Goal: Entertainment & Leisure: Consume media (video, audio)

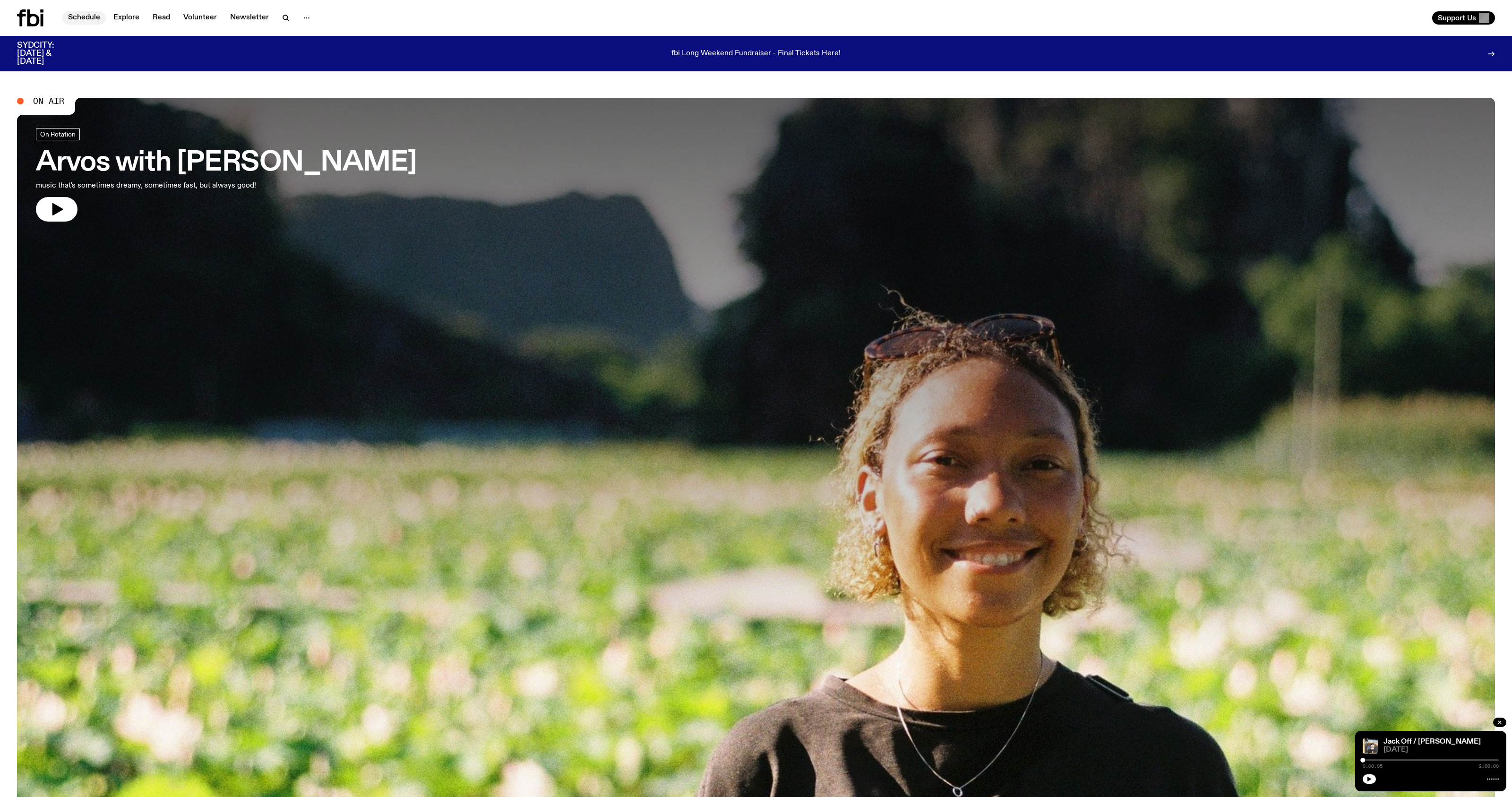
click at [95, 23] on link "Schedule" at bounding box center [84, 18] width 43 height 13
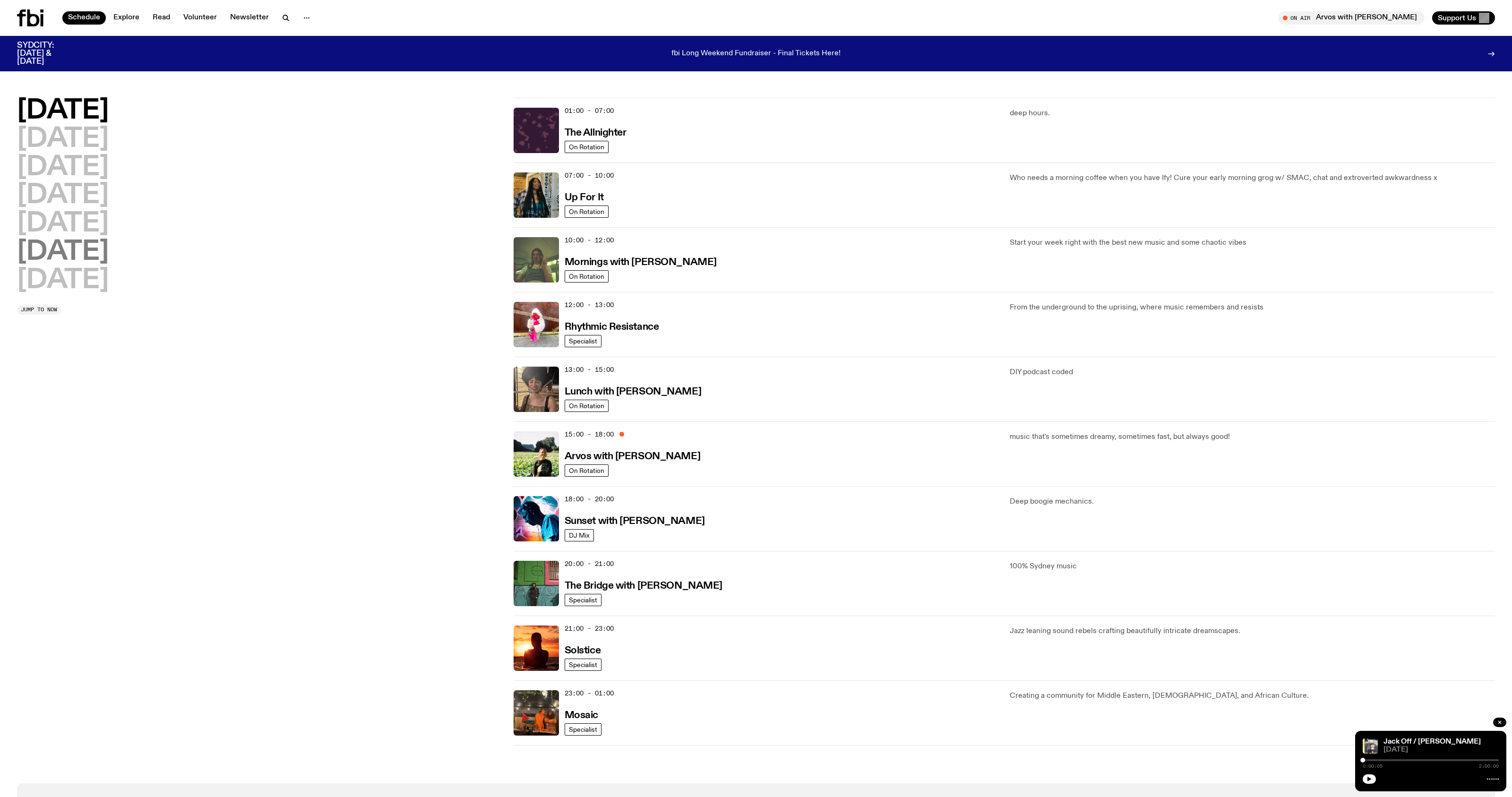
click at [89, 258] on h2 "[DATE]" at bounding box center [63, 252] width 92 height 26
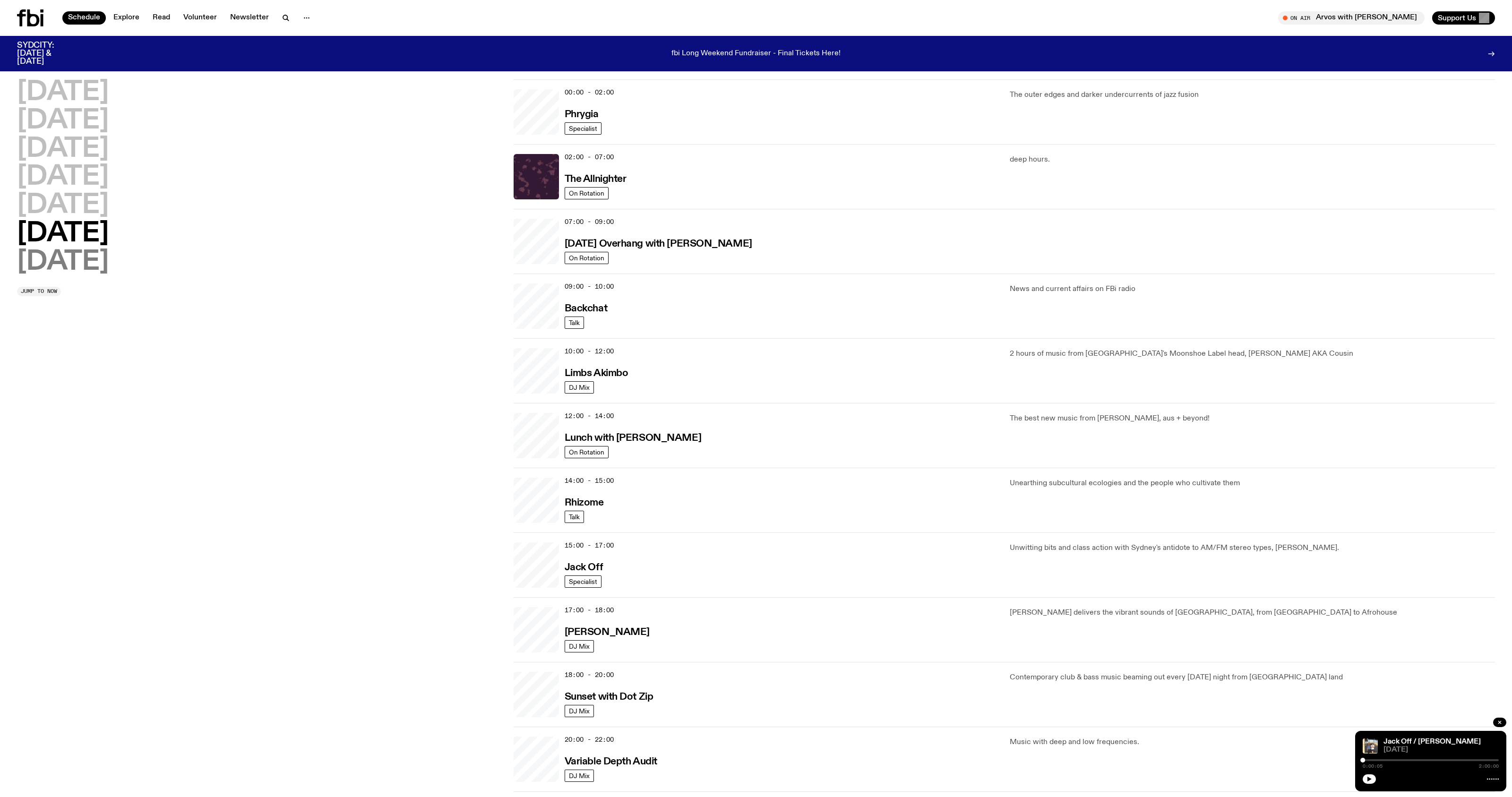
scroll to position [26, 0]
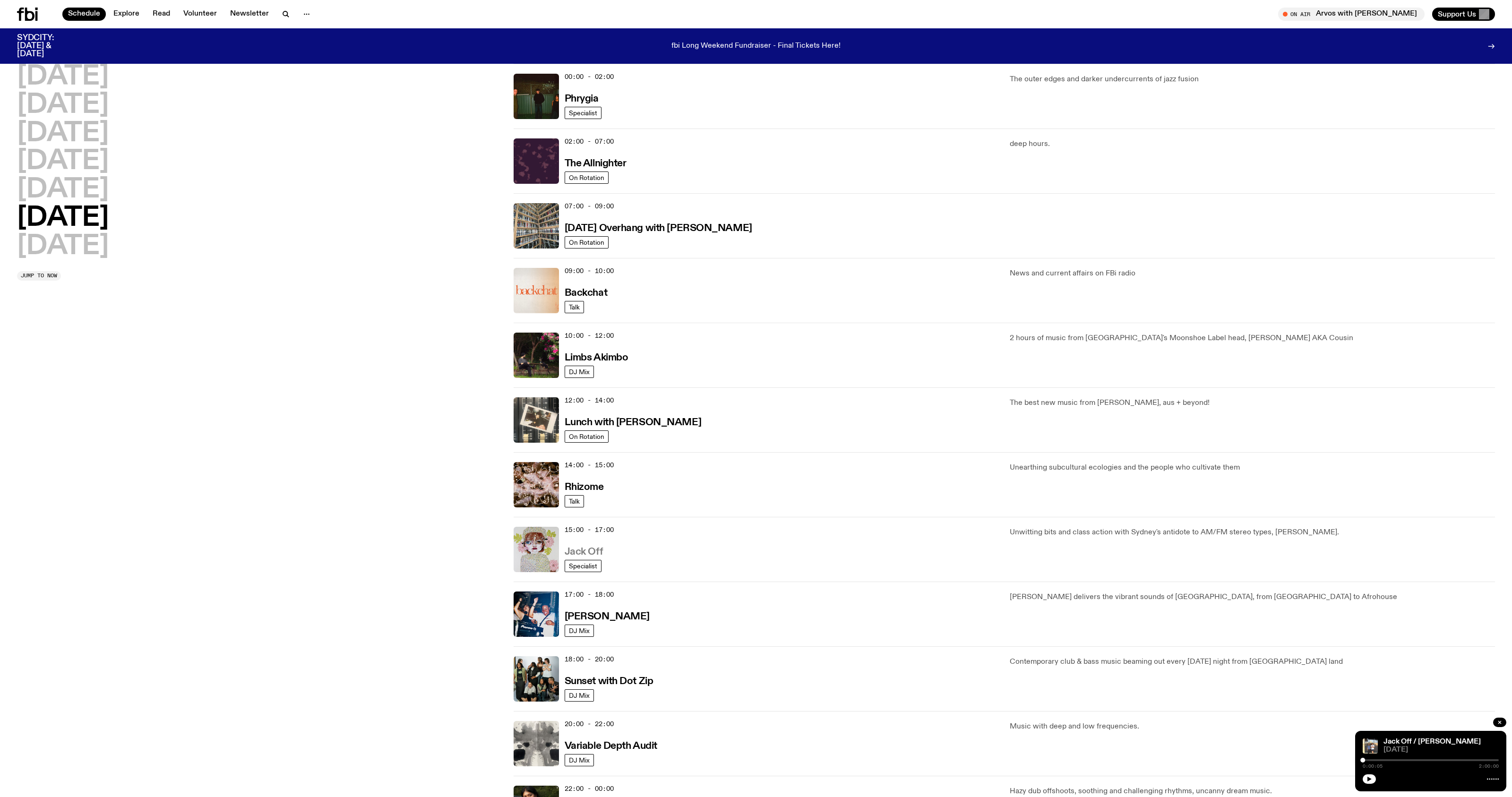
click at [593, 553] on h3 "Jack Off" at bounding box center [583, 552] width 38 height 10
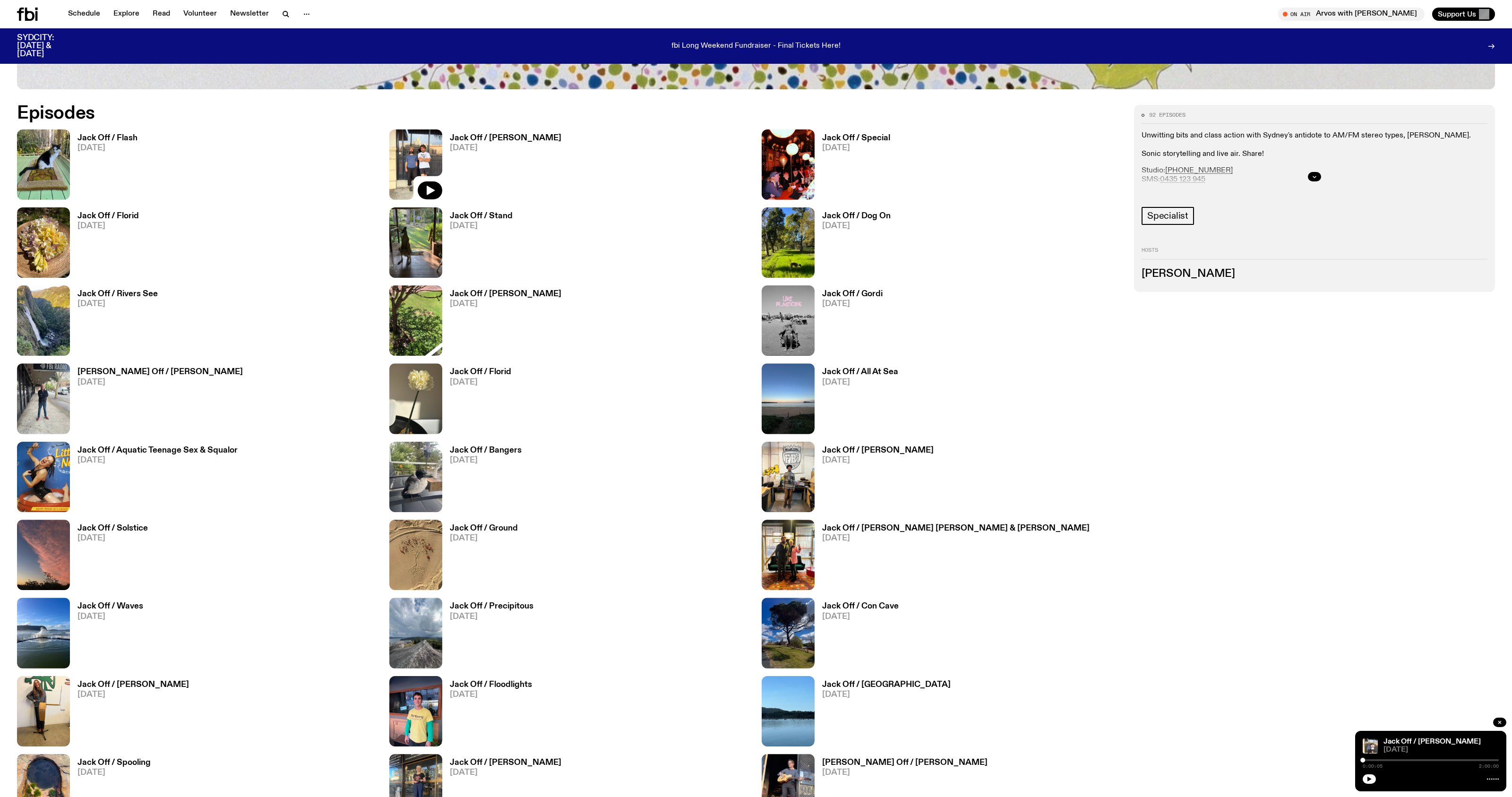
scroll to position [886, 0]
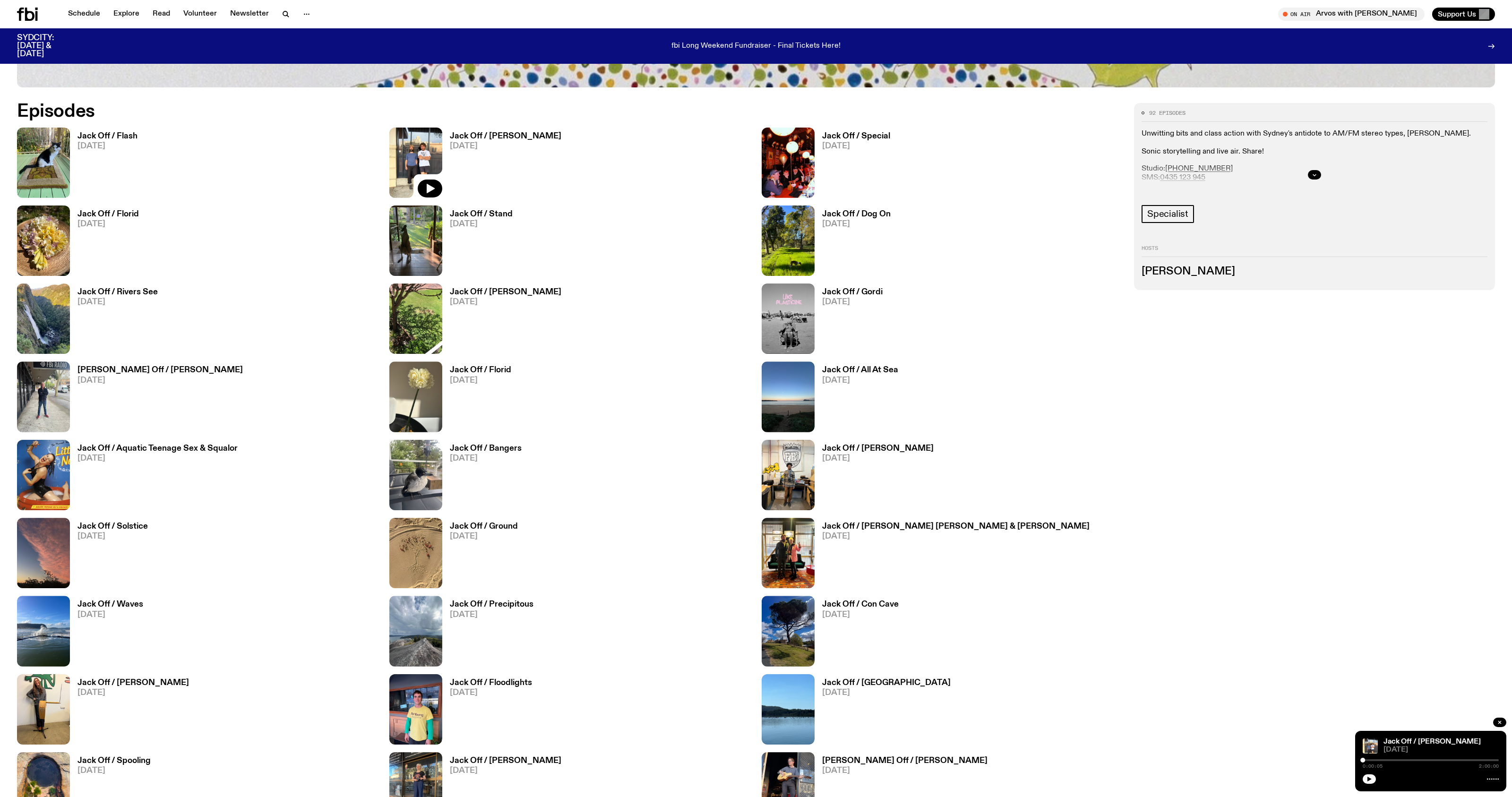
click at [89, 136] on h3 "Jack Off / Flash" at bounding box center [107, 136] width 60 height 8
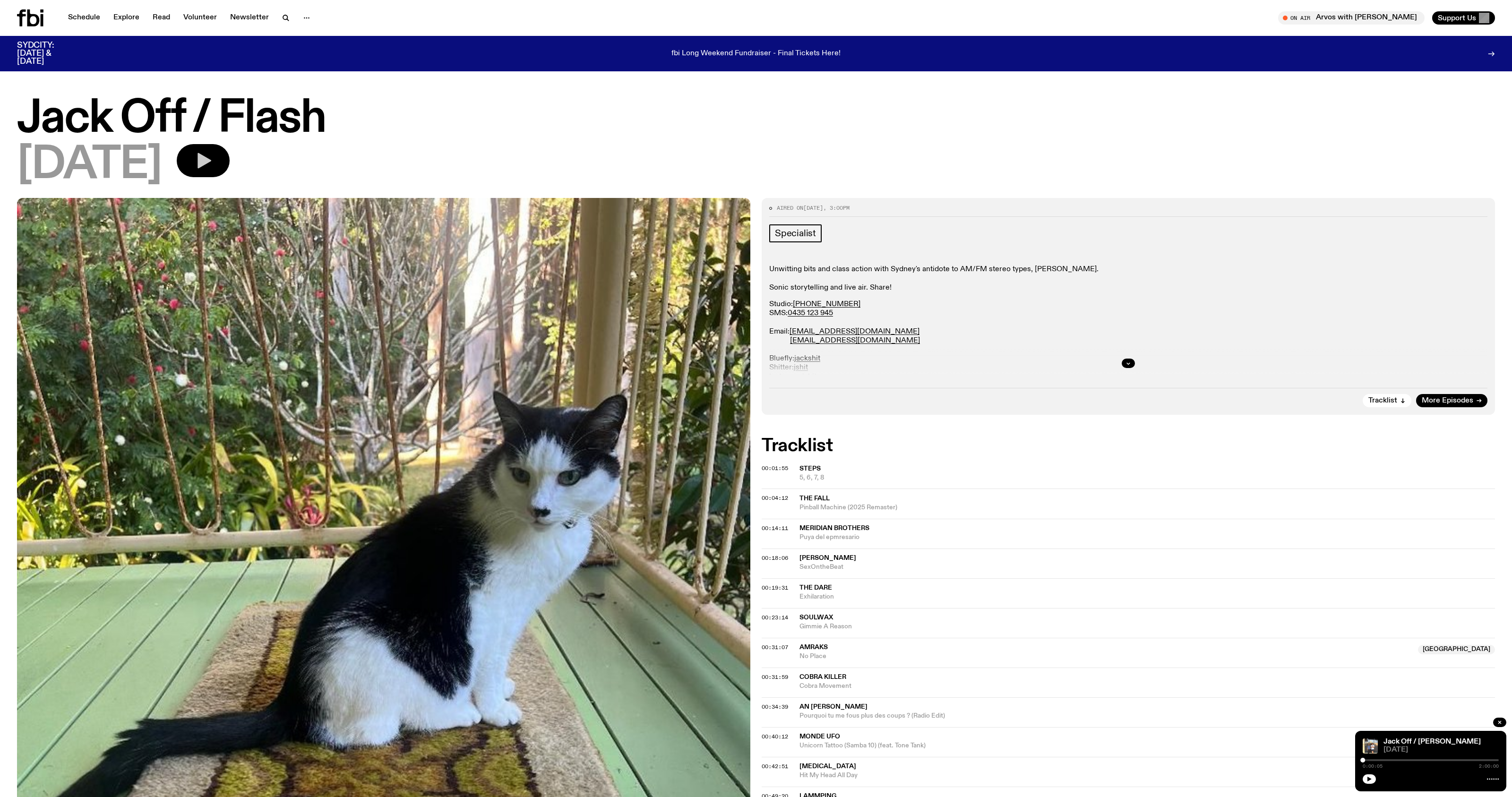
click at [212, 166] on icon "button" at bounding box center [203, 161] width 19 height 19
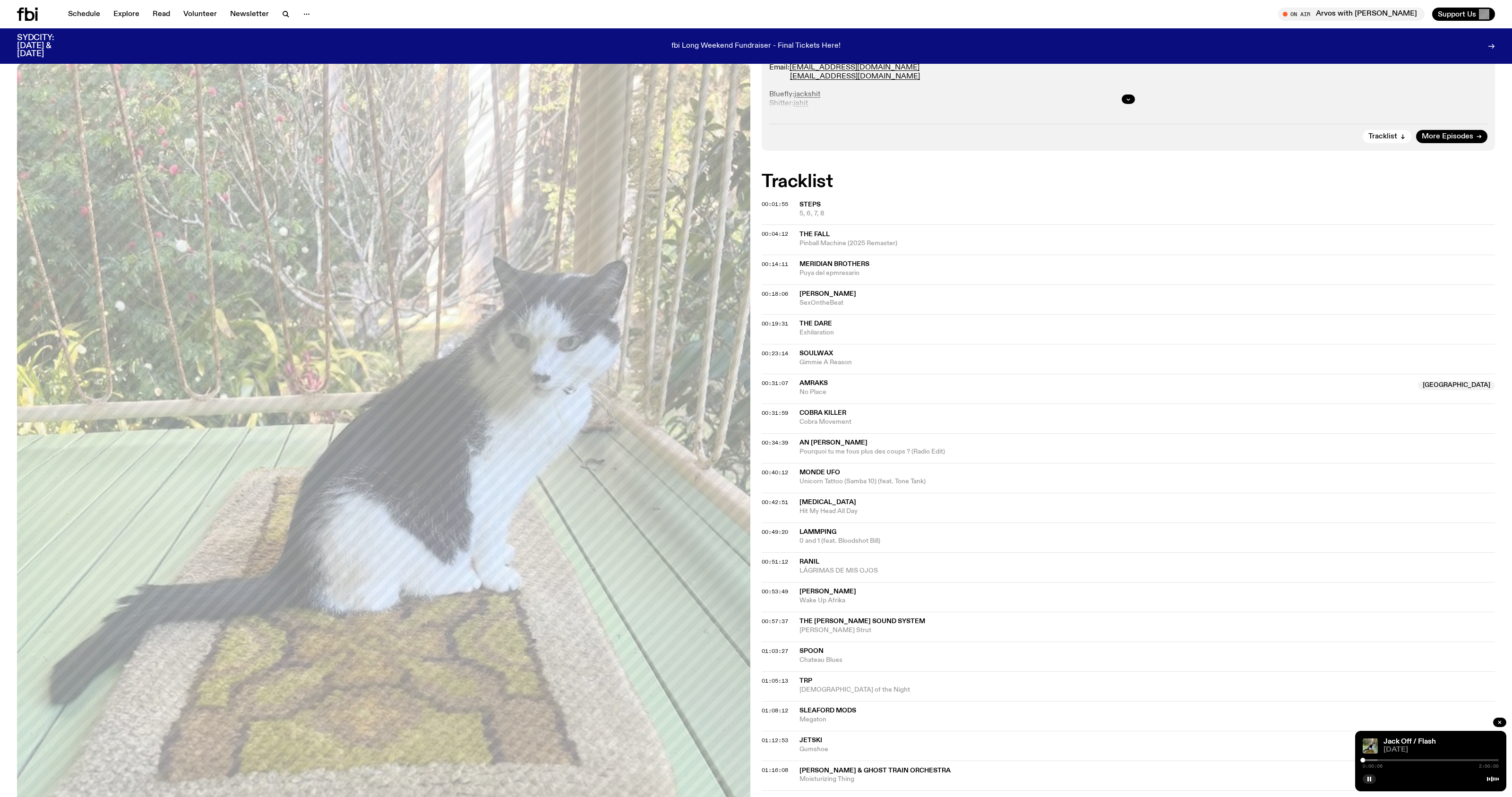
scroll to position [258, 0]
click at [824, 202] on span "Steps" at bounding box center [1147, 204] width 696 height 9
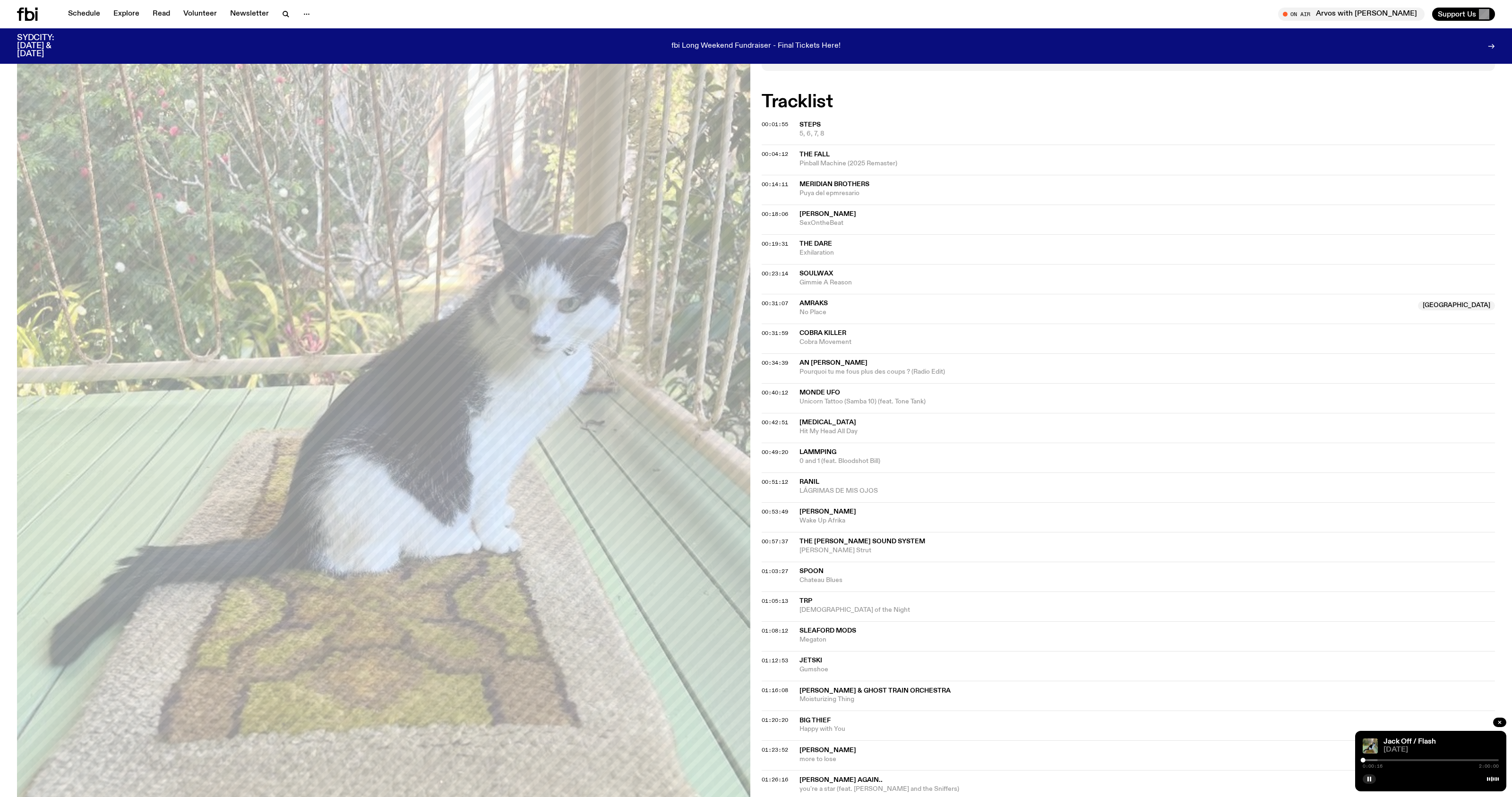
scroll to position [343, 0]
